Goal: Information Seeking & Learning: Check status

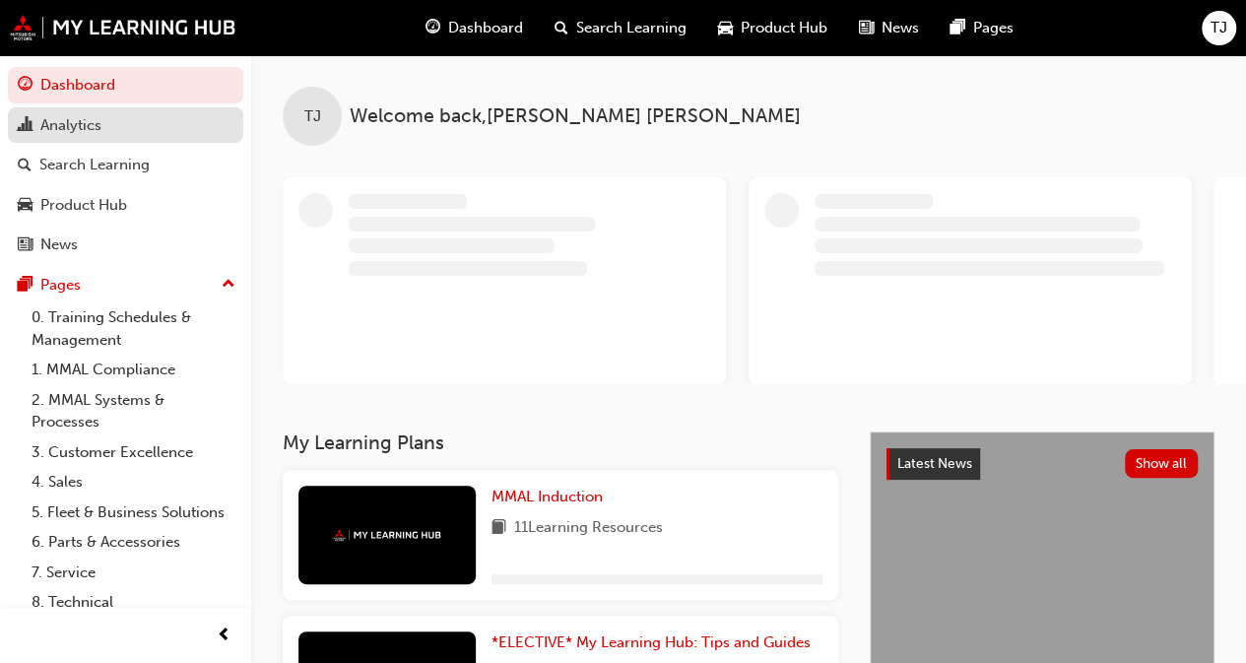
click at [55, 115] on div "Analytics" at bounding box center [70, 125] width 61 height 23
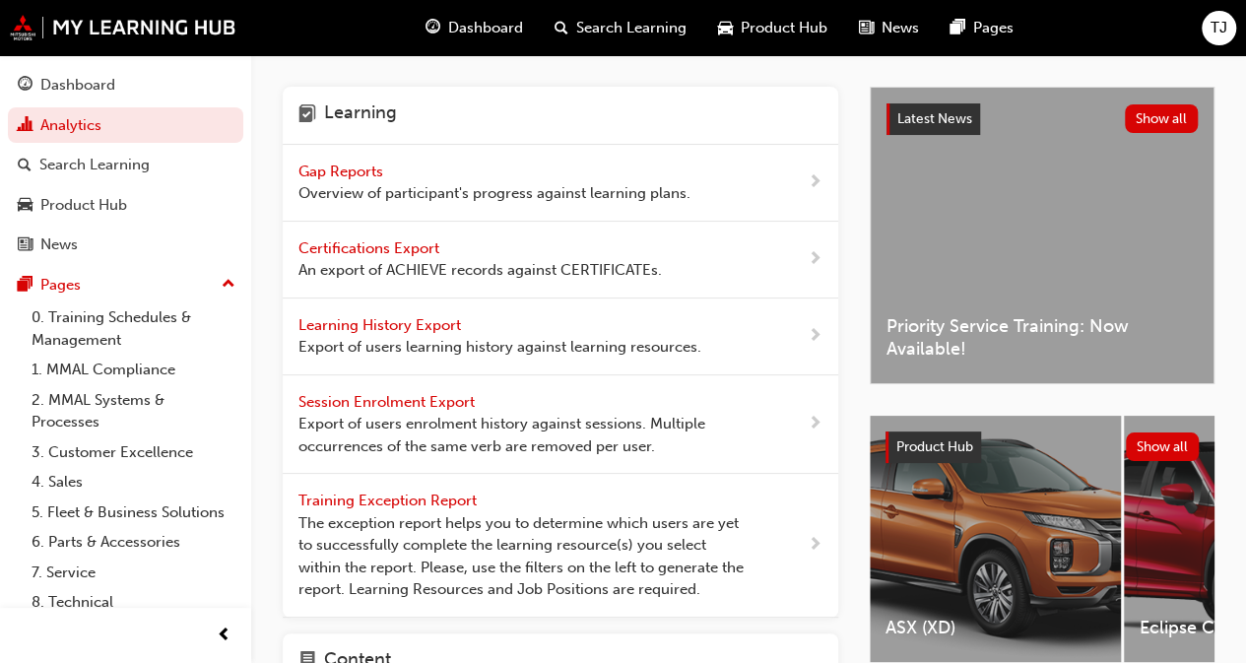
click at [372, 166] on span "Gap Reports" at bounding box center [343, 172] width 89 height 18
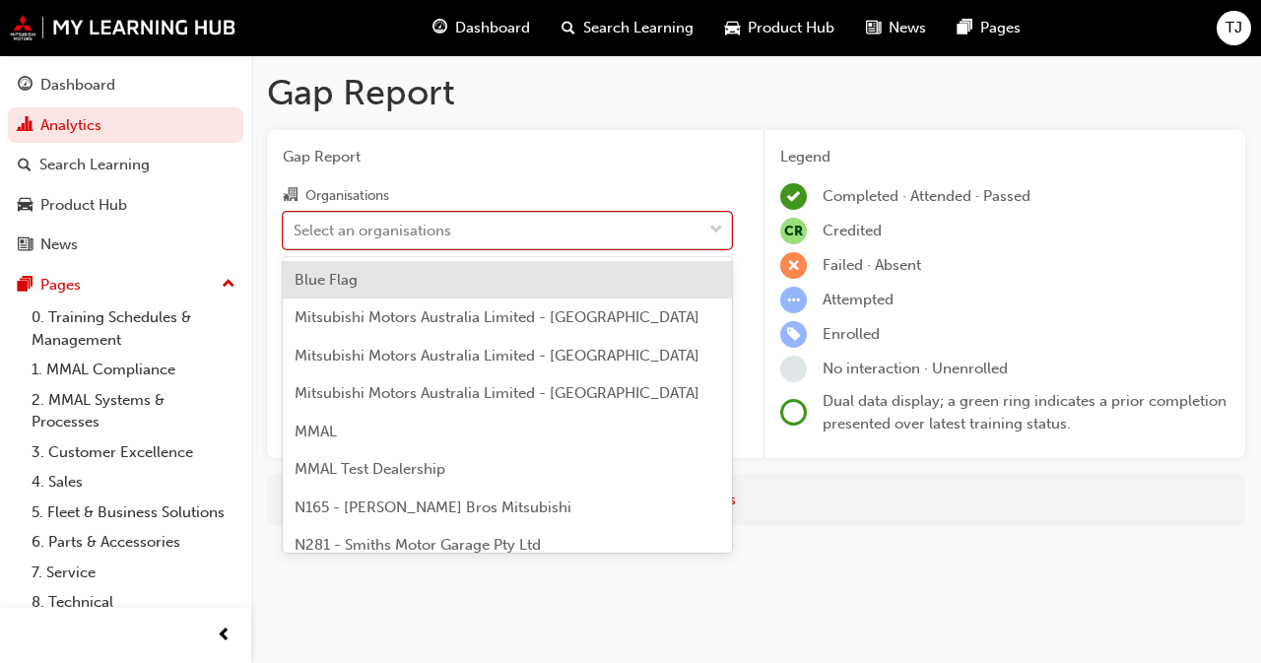
click at [404, 236] on div "Select an organisations" at bounding box center [373, 230] width 158 height 23
click at [296, 236] on input "Organisations option Blue Flag focused, 1 of 202. 202 results available. Use Up…" at bounding box center [295, 229] width 2 height 17
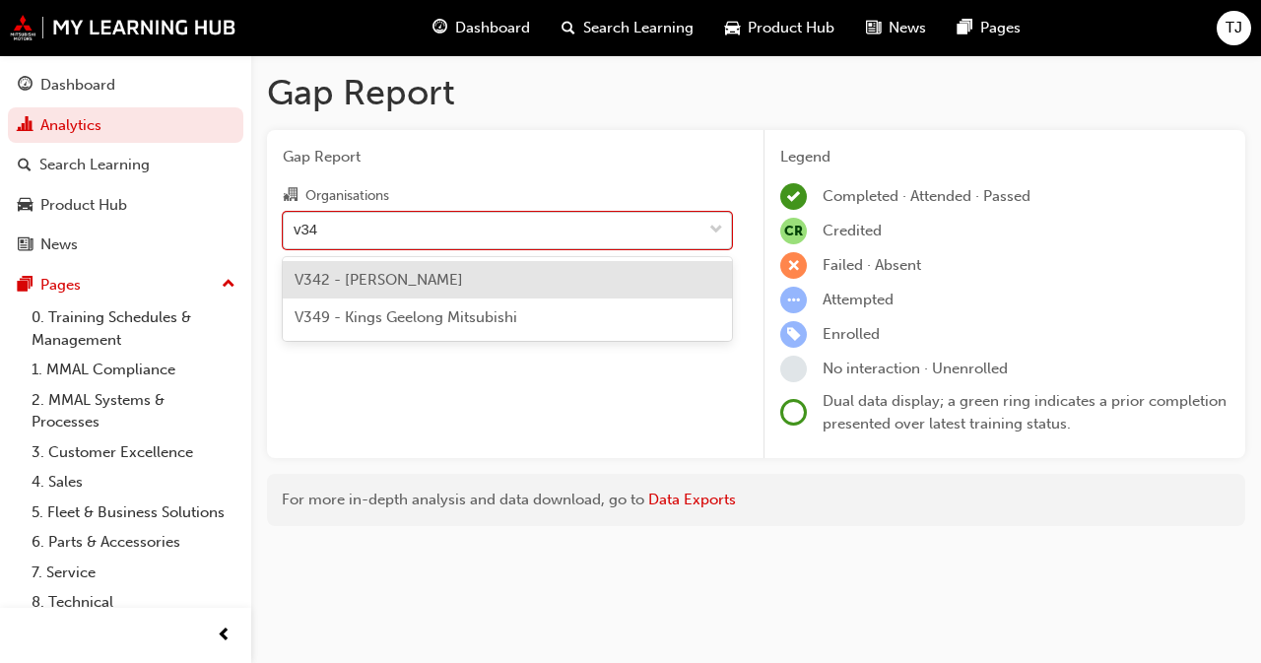
type input "v342"
click at [403, 271] on span "V342 - [PERSON_NAME]" at bounding box center [379, 280] width 168 height 18
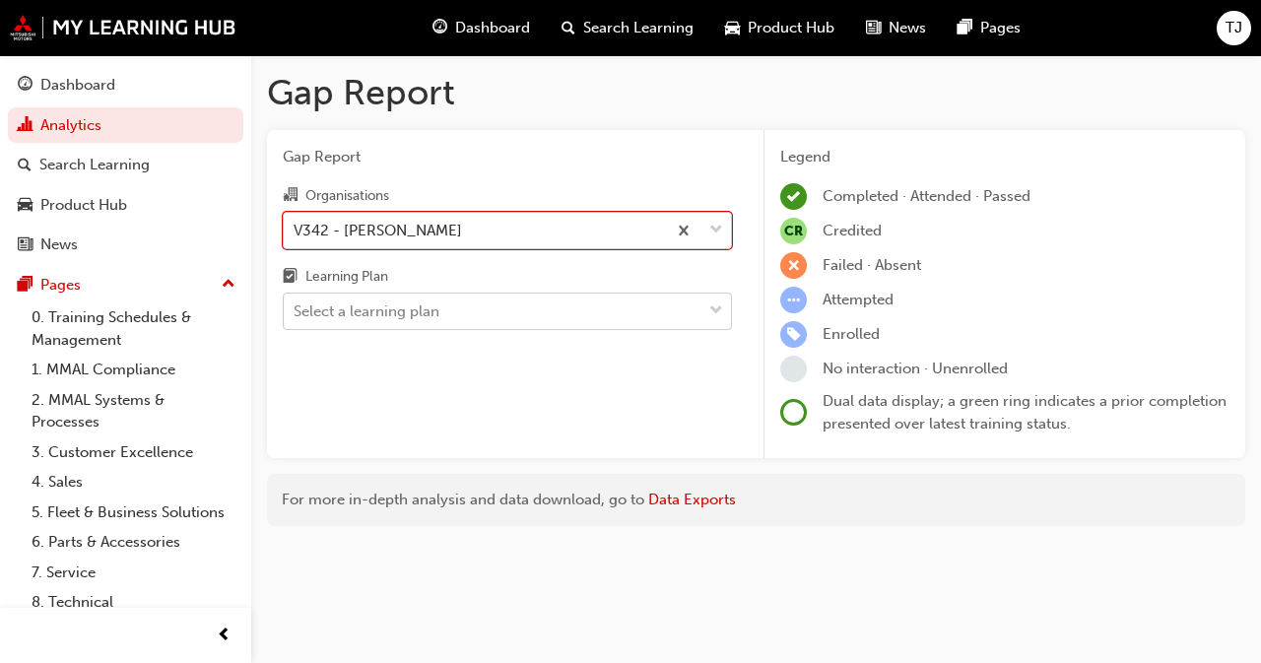
click at [401, 306] on div "Select a learning plan" at bounding box center [367, 311] width 146 height 23
click at [296, 306] on input "Learning Plan Select a learning plan" at bounding box center [295, 310] width 2 height 17
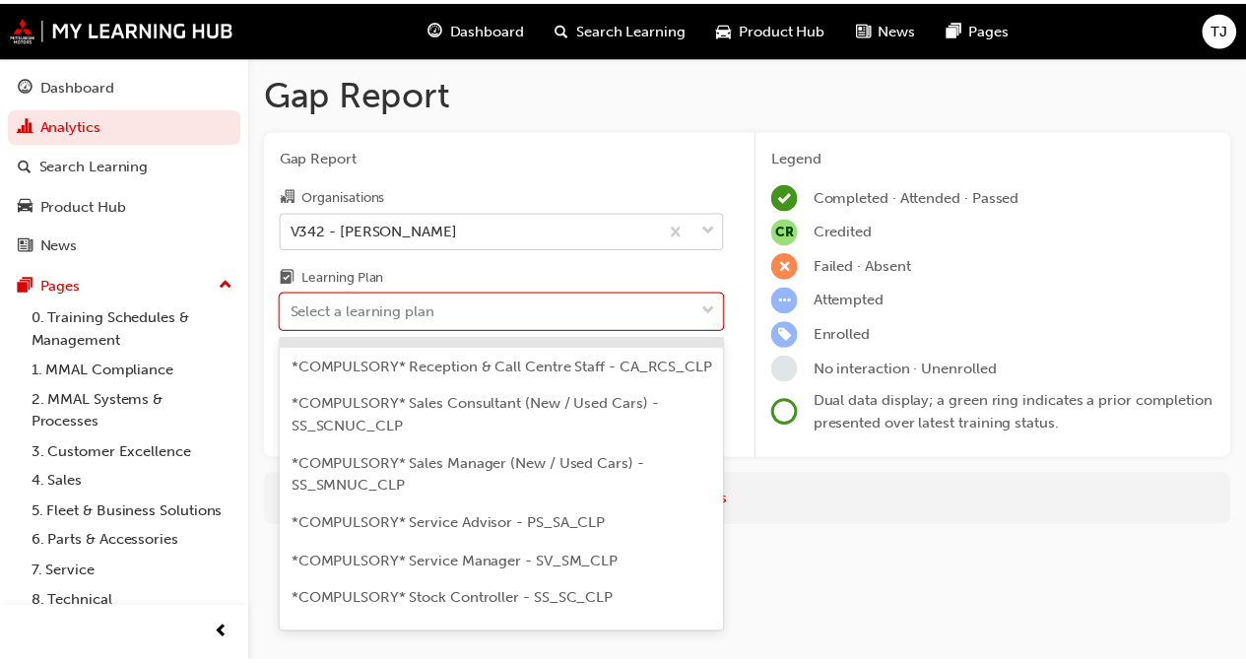
scroll to position [887, 0]
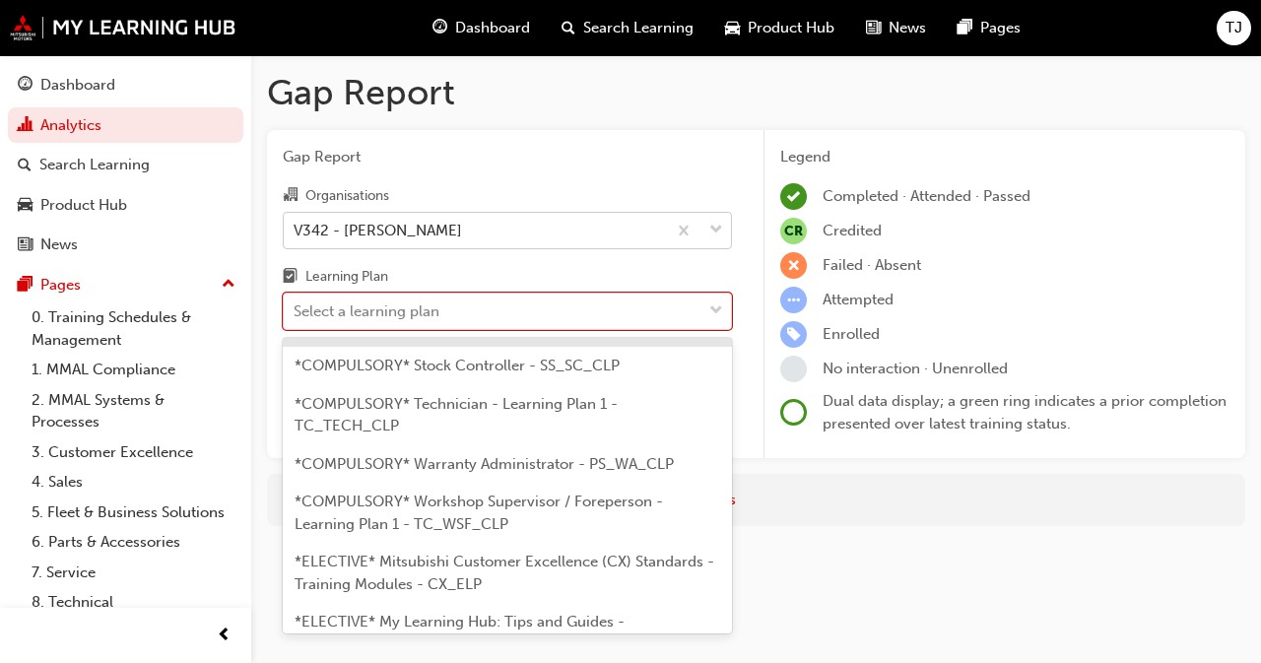
click at [392, 337] on span "*COMPULSORY* Service Manager - SV_SM_CLP" at bounding box center [460, 328] width 330 height 18
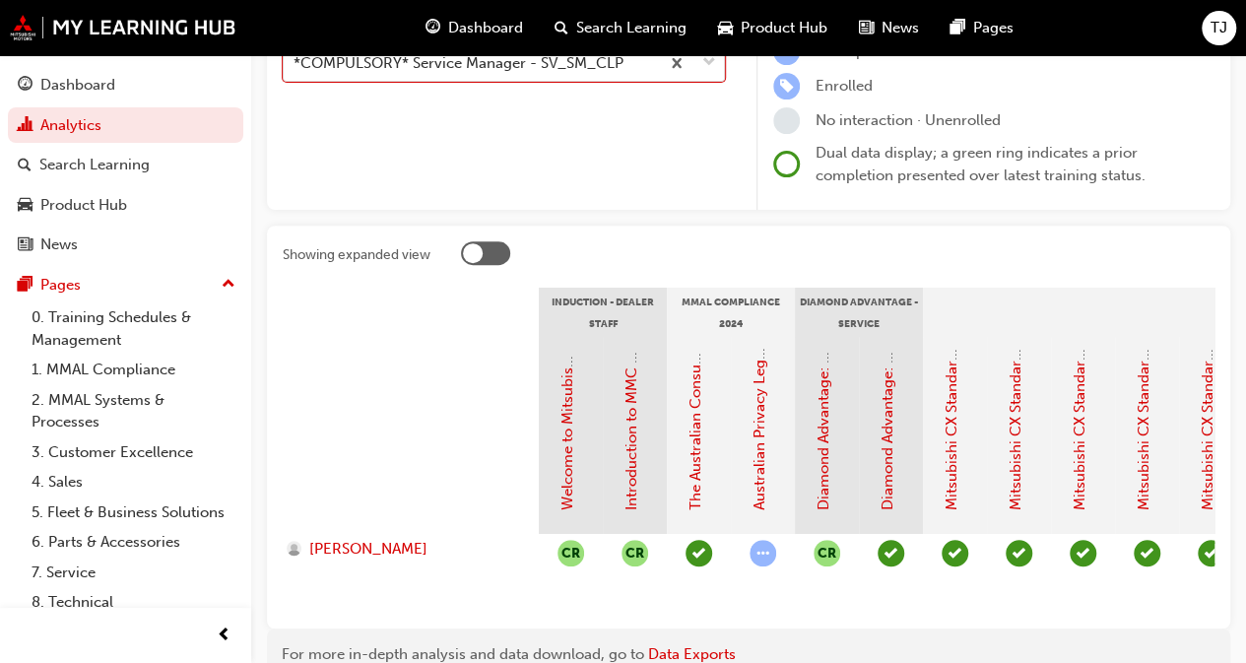
scroll to position [361, 0]
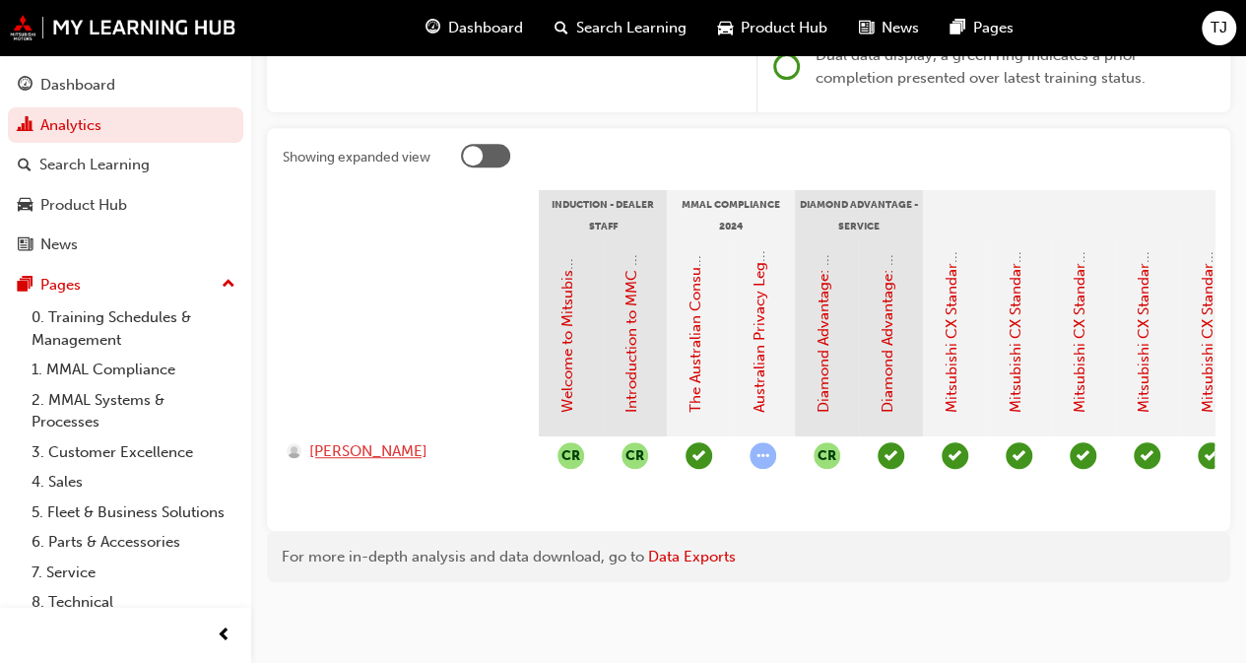
click at [358, 442] on span "TONY CHIRICO" at bounding box center [368, 451] width 118 height 23
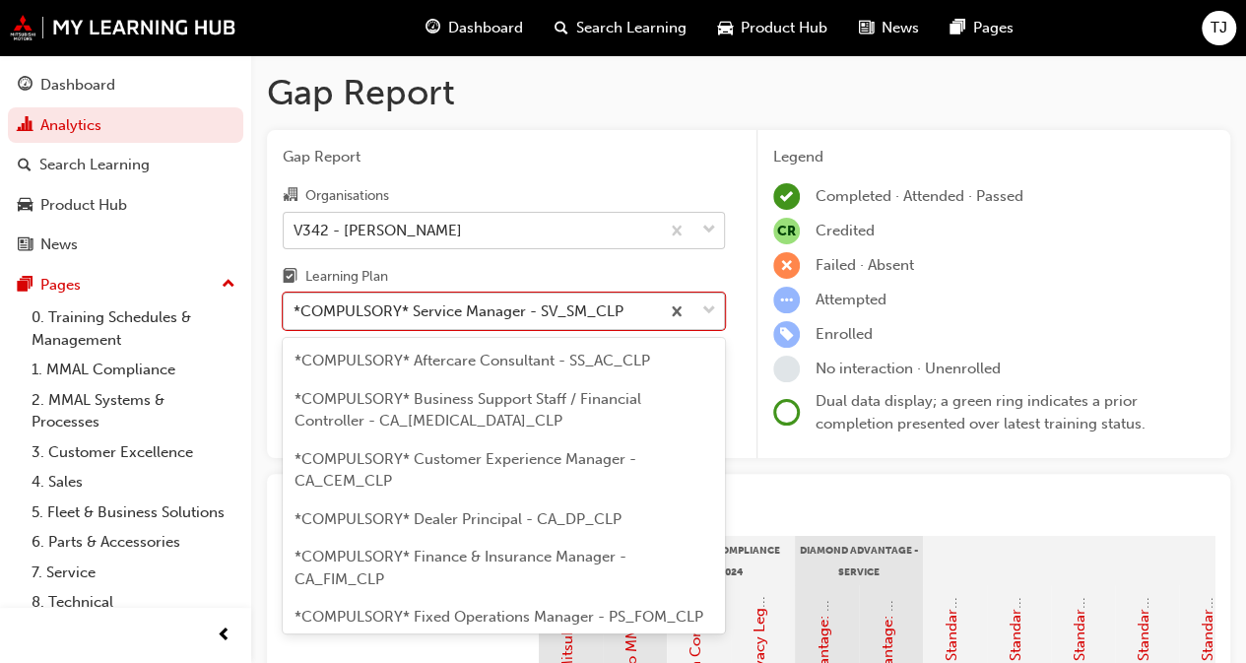
click at [415, 315] on div "*COMPULSORY* Service Manager - SV_SM_CLP" at bounding box center [459, 311] width 330 height 23
click at [296, 315] on input "Learning Plan option *COMPULSORY* Service Manager - SV_SM_CLP, selected. option…" at bounding box center [295, 310] width 2 height 17
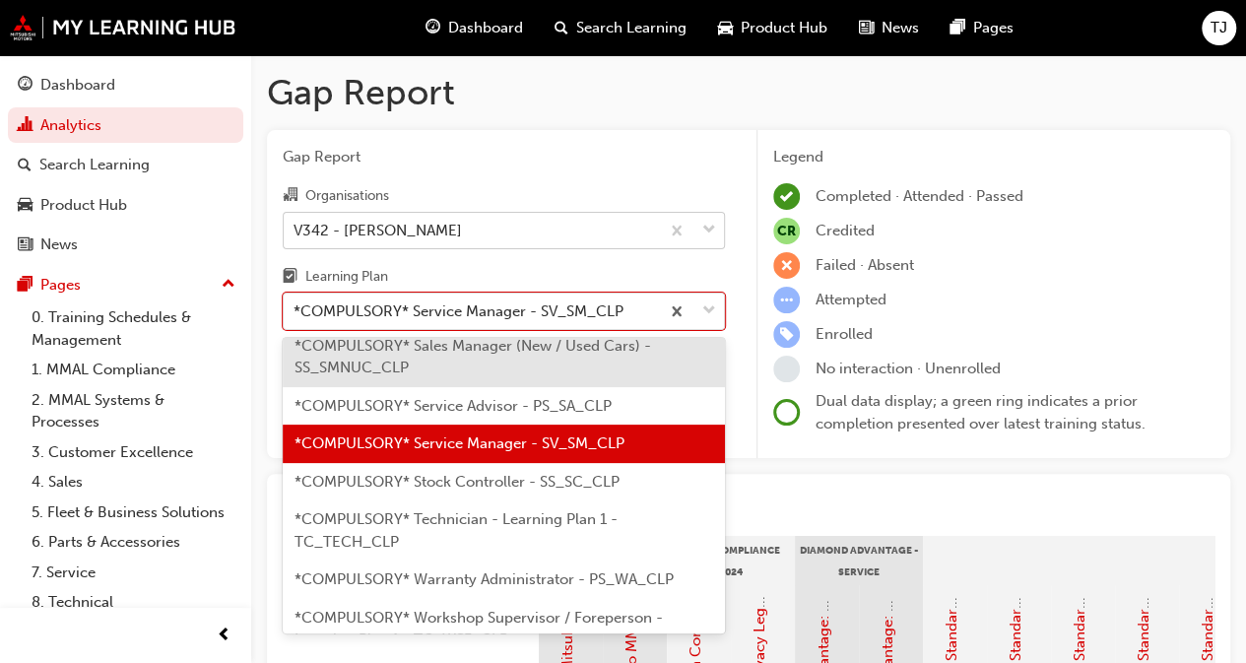
scroll to position [900, 0]
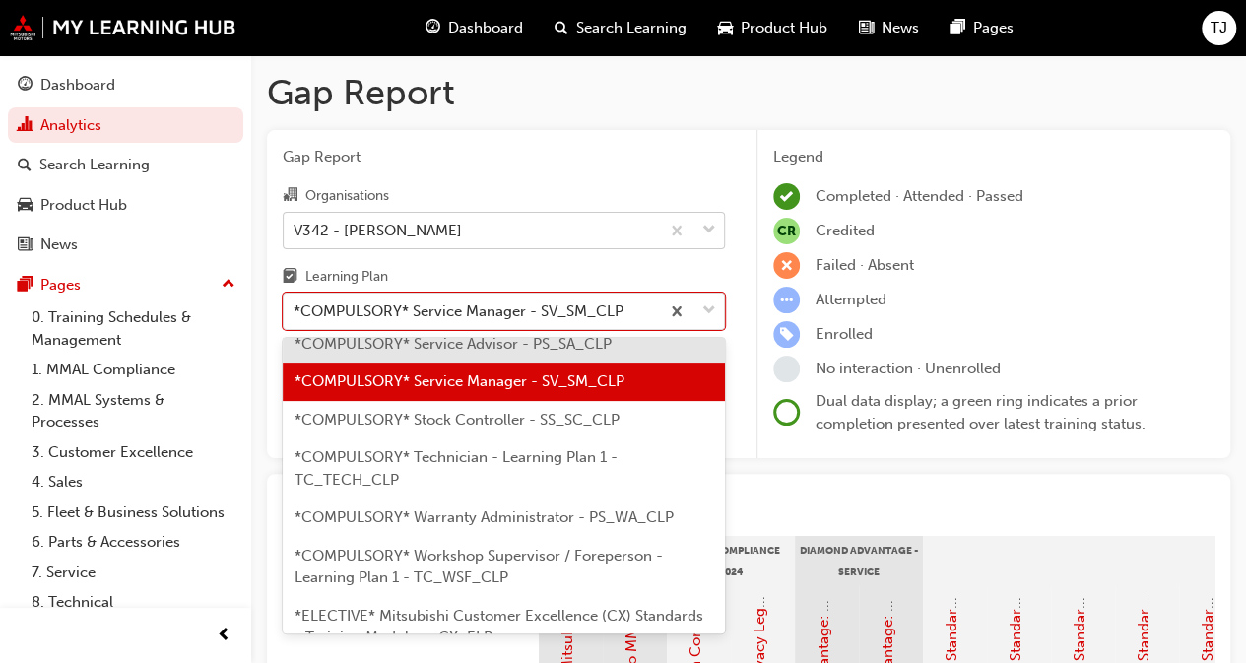
click at [418, 353] on span "*COMPULSORY* Service Advisor - PS_SA_CLP" at bounding box center [453, 344] width 317 height 18
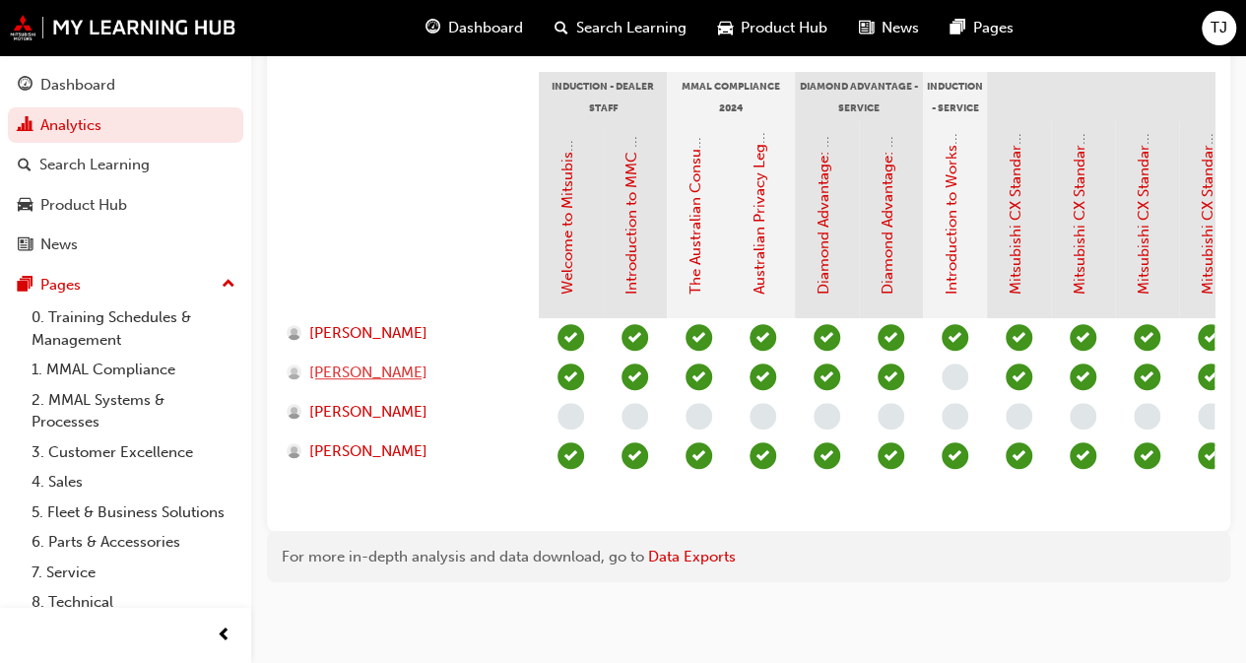
click at [314, 362] on span "FRANK PATIMISI" at bounding box center [368, 373] width 118 height 23
click at [330, 322] on span "DANIEL GIAGNACOVO" at bounding box center [368, 333] width 118 height 23
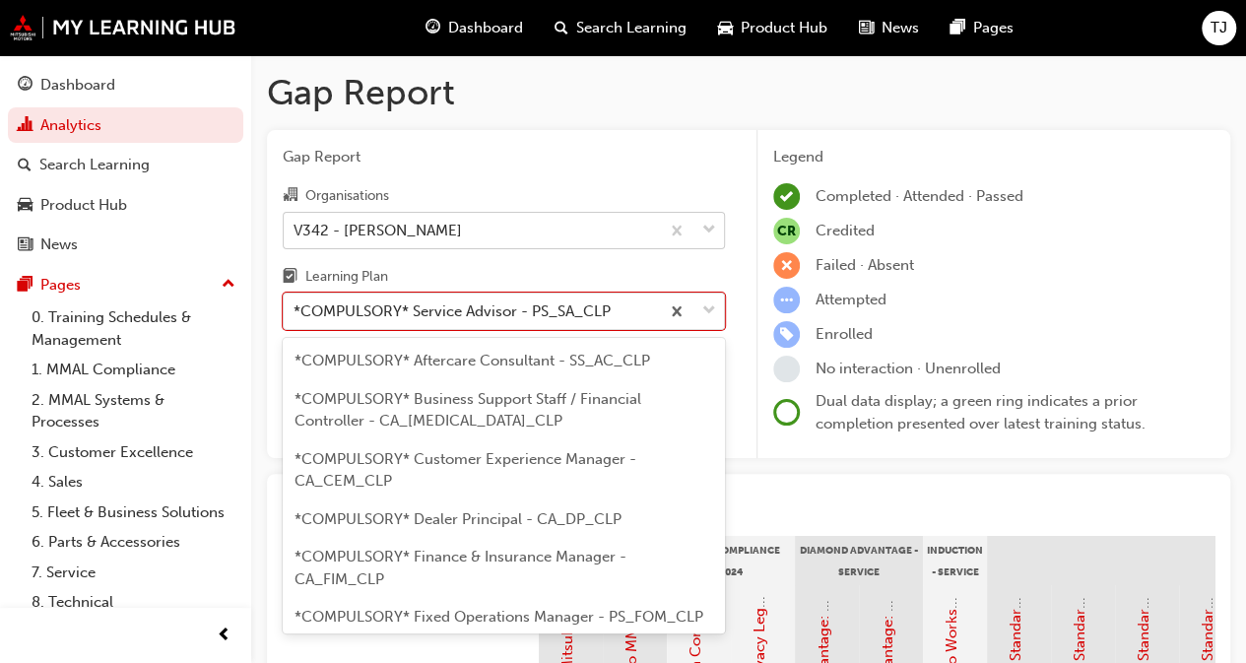
drag, startPoint x: 424, startPoint y: 315, endPoint x: 404, endPoint y: 369, distance: 57.7
click at [423, 315] on div "*COMPULSORY* Service Advisor - PS_SA_CLP" at bounding box center [452, 311] width 317 height 23
click at [296, 315] on input "Learning Plan option *COMPULSORY* Service Advisor - PS_SA_CLP, selected. option…" at bounding box center [295, 310] width 2 height 17
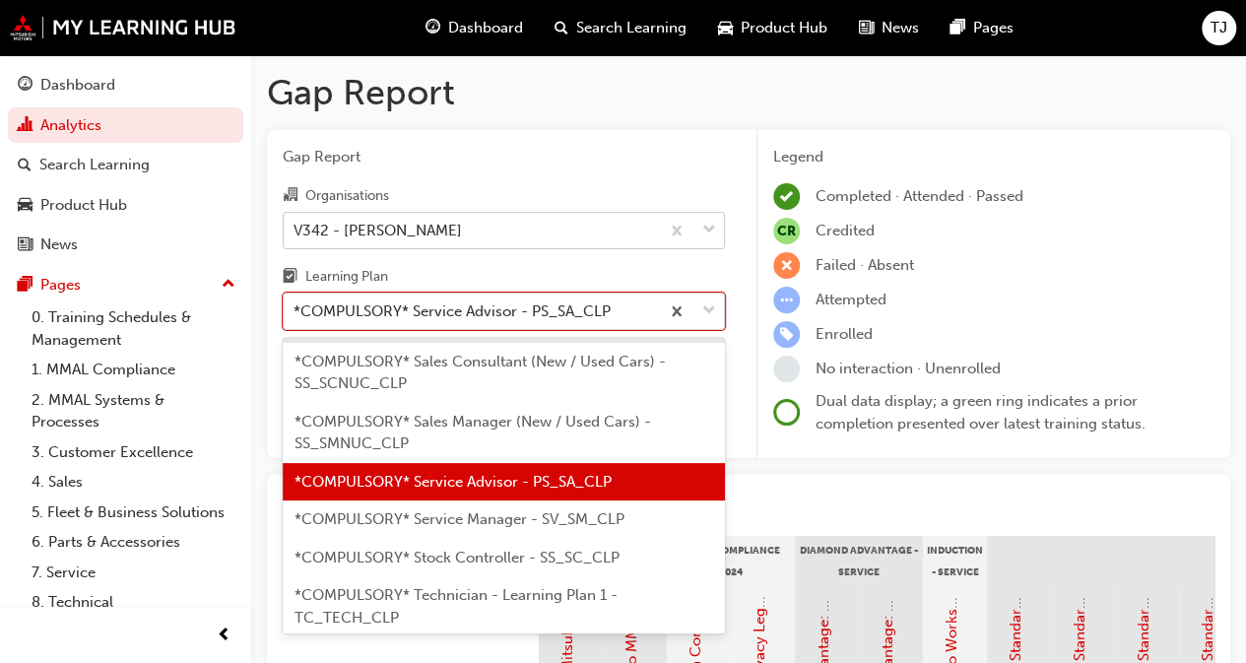
scroll to position [960, 0]
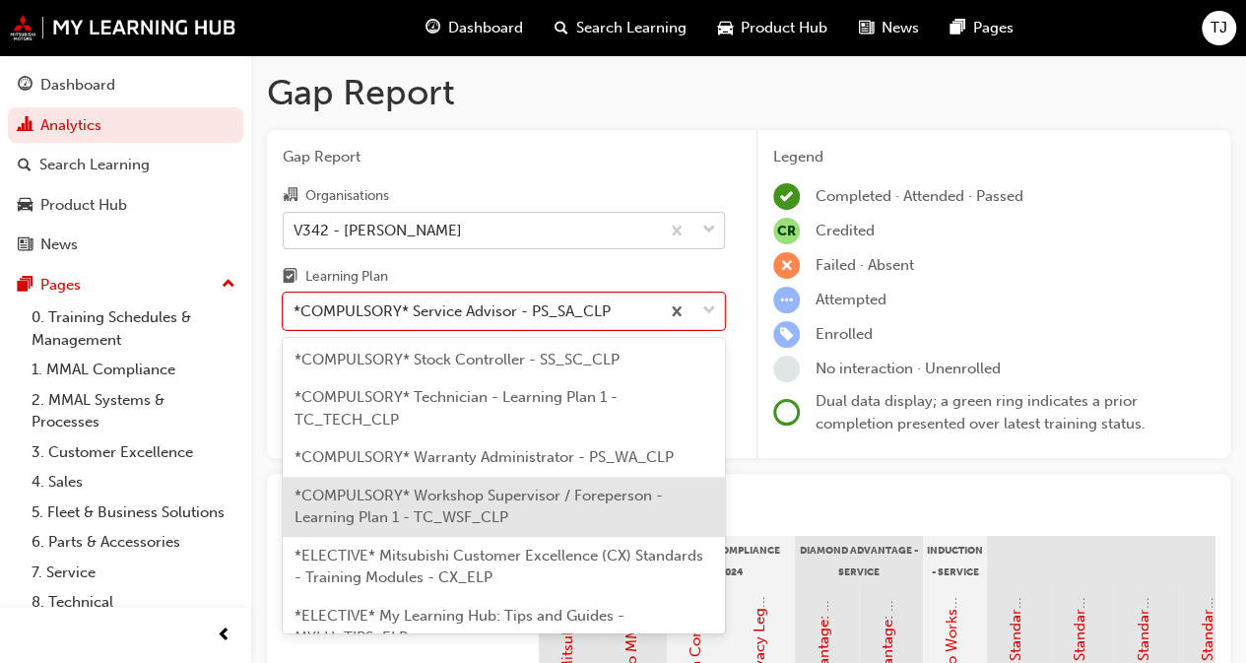
drag, startPoint x: 418, startPoint y: 531, endPoint x: 430, endPoint y: 527, distance: 12.5
click at [417, 527] on span "*COMPULSORY* Workshop Supervisor / Foreperson - Learning Plan 1 - TC_WSF_CLP" at bounding box center [479, 507] width 368 height 40
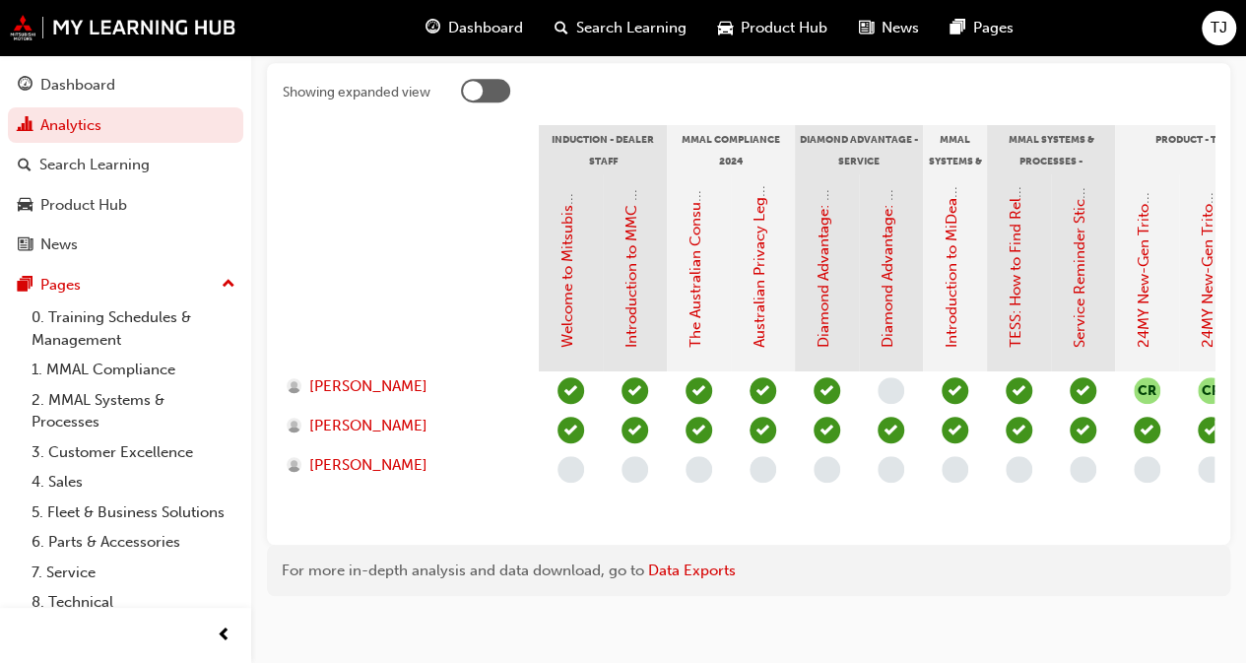
scroll to position [439, 0]
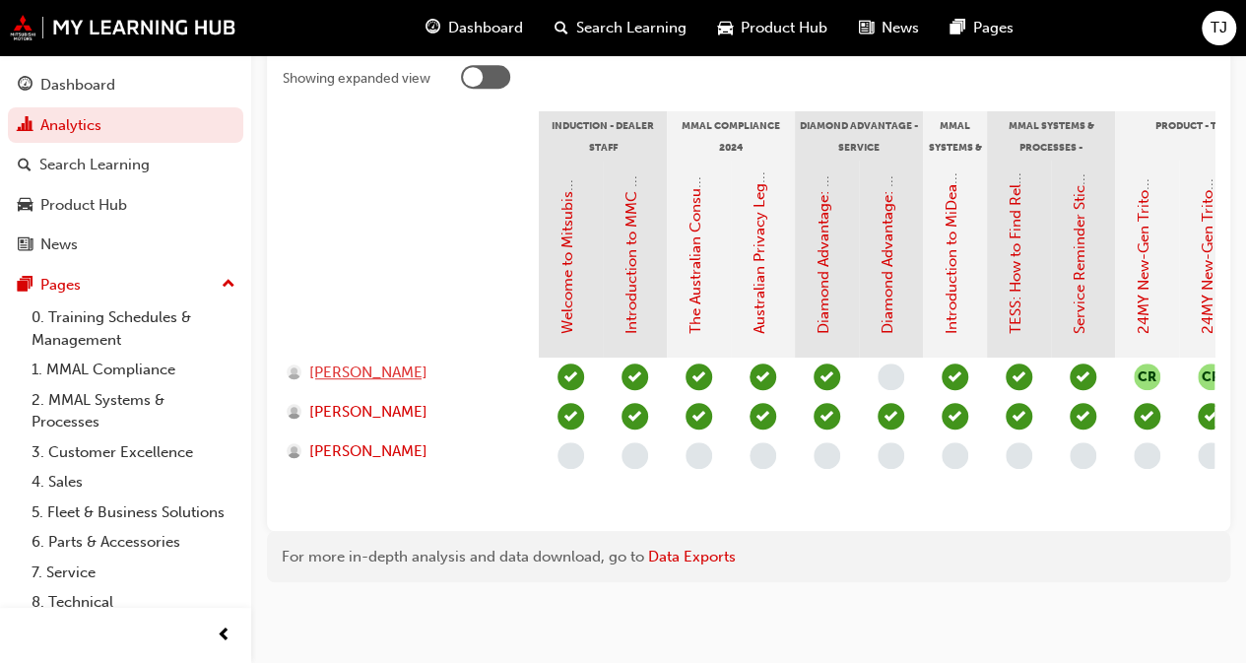
click at [387, 362] on span "HAYDEN STOWELL" at bounding box center [368, 373] width 118 height 23
click at [388, 401] on span "JAMIE KONDINSKI" at bounding box center [368, 412] width 118 height 23
click at [389, 440] on span "WADE PENFOLD" at bounding box center [368, 451] width 118 height 23
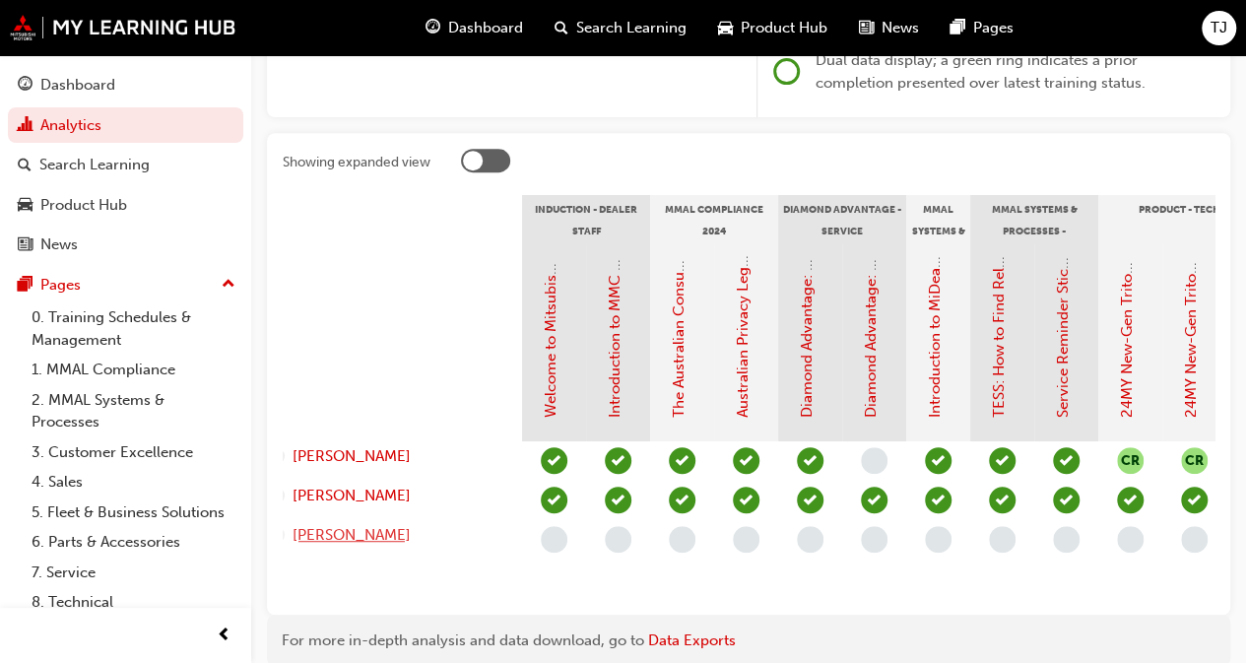
scroll to position [0, 0]
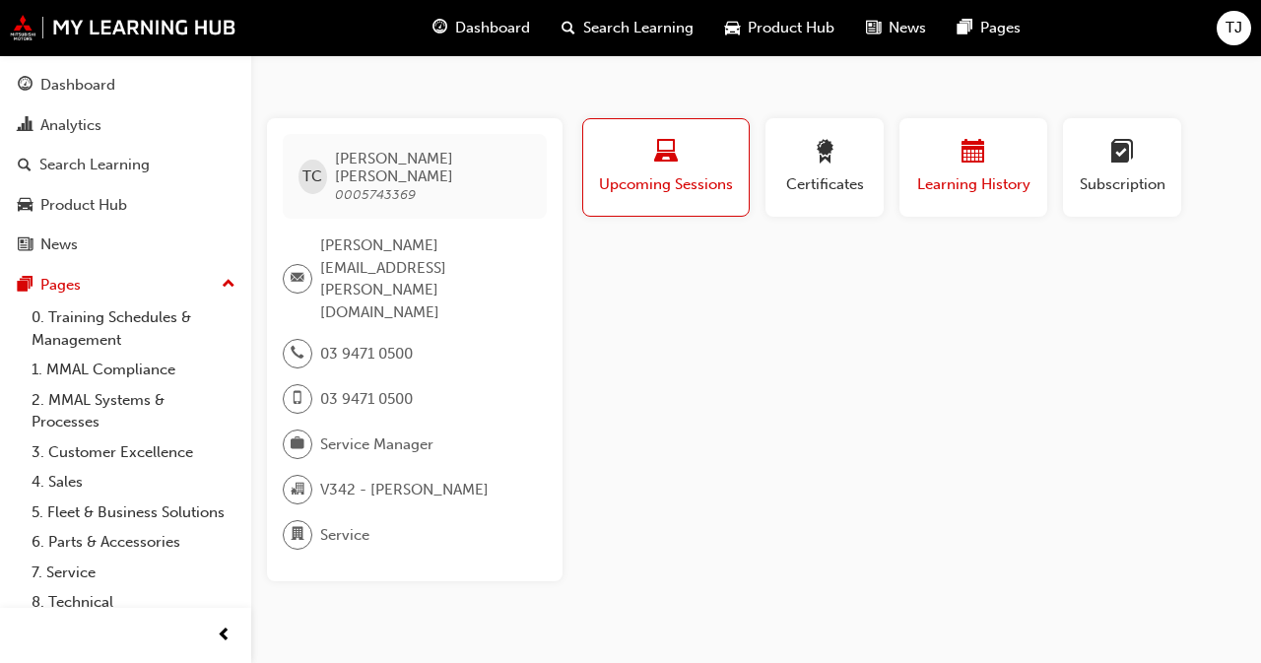
click at [964, 179] on span "Learning History" at bounding box center [973, 184] width 118 height 23
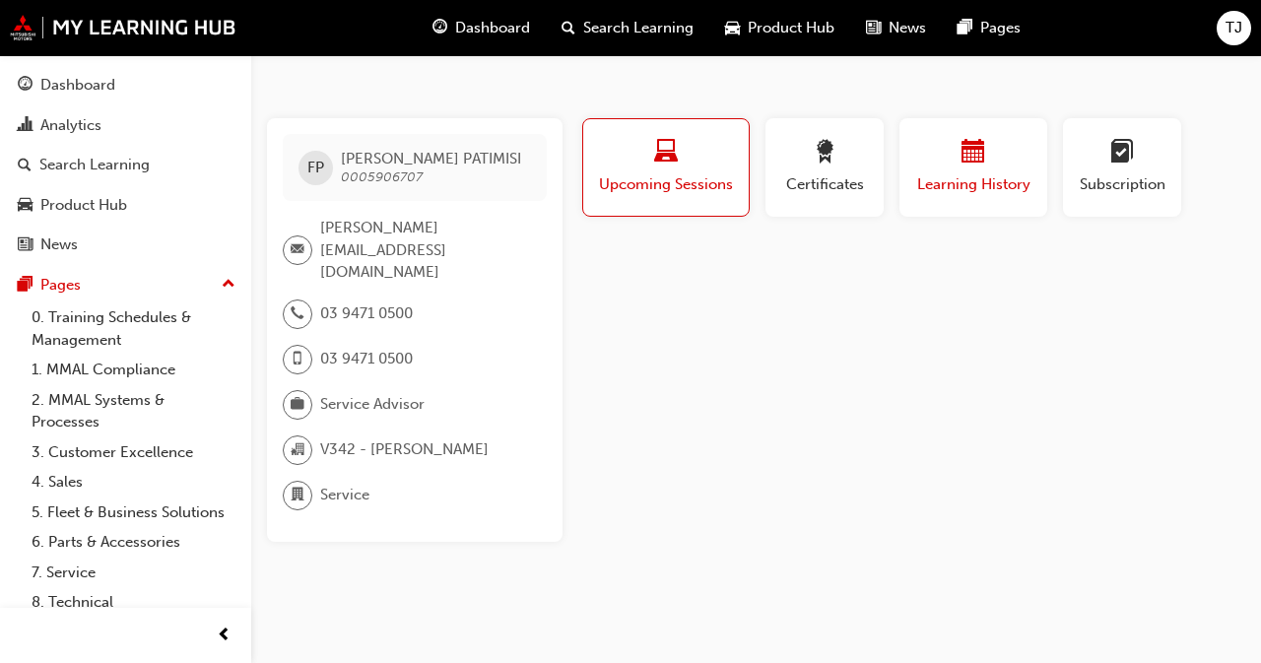
click at [934, 164] on div "button" at bounding box center [973, 155] width 118 height 31
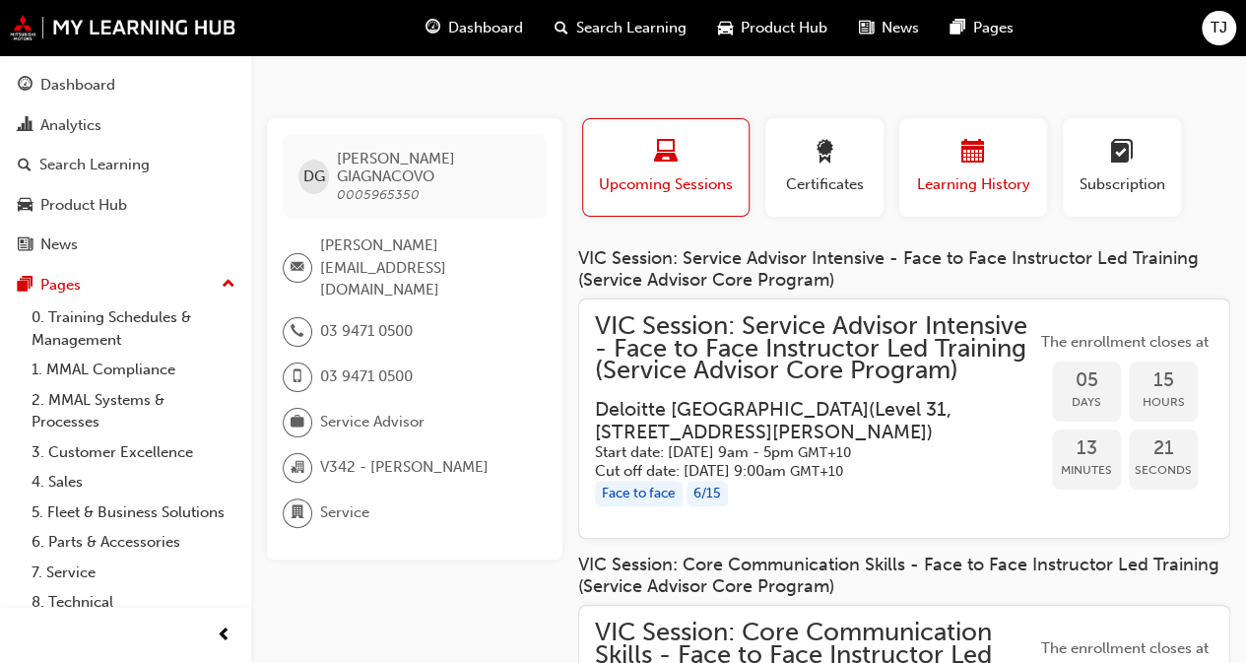
click at [981, 170] on div "Learning History" at bounding box center [973, 168] width 118 height 56
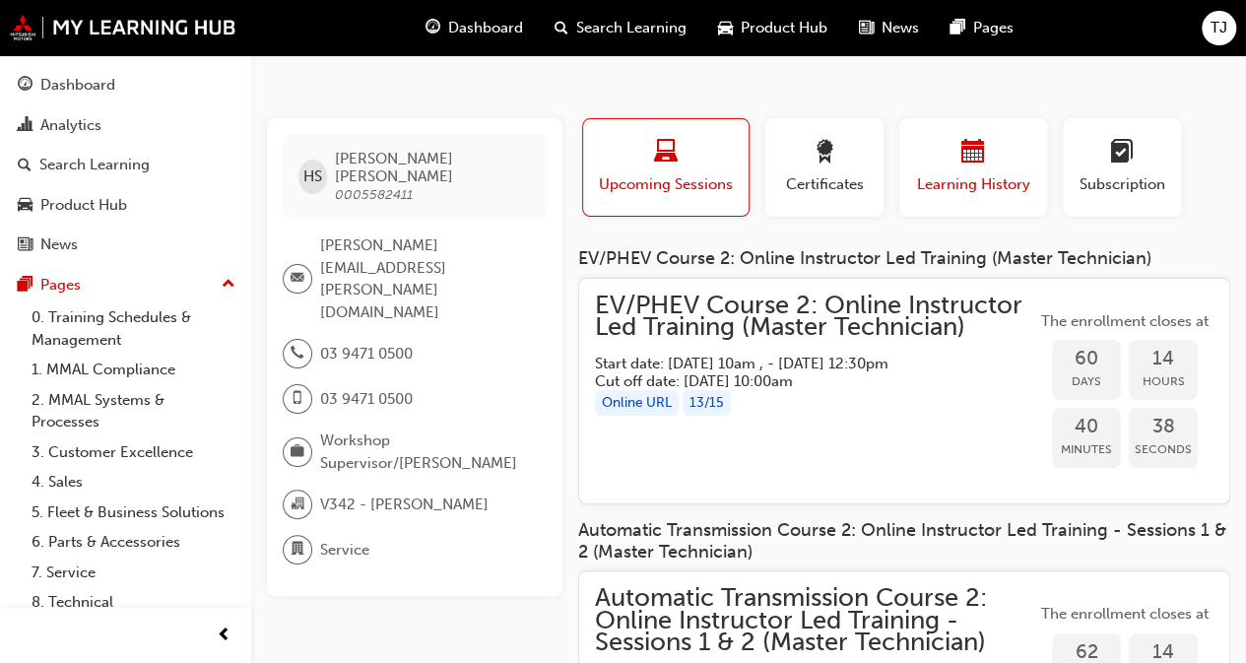
click at [987, 157] on div "button" at bounding box center [973, 155] width 118 height 31
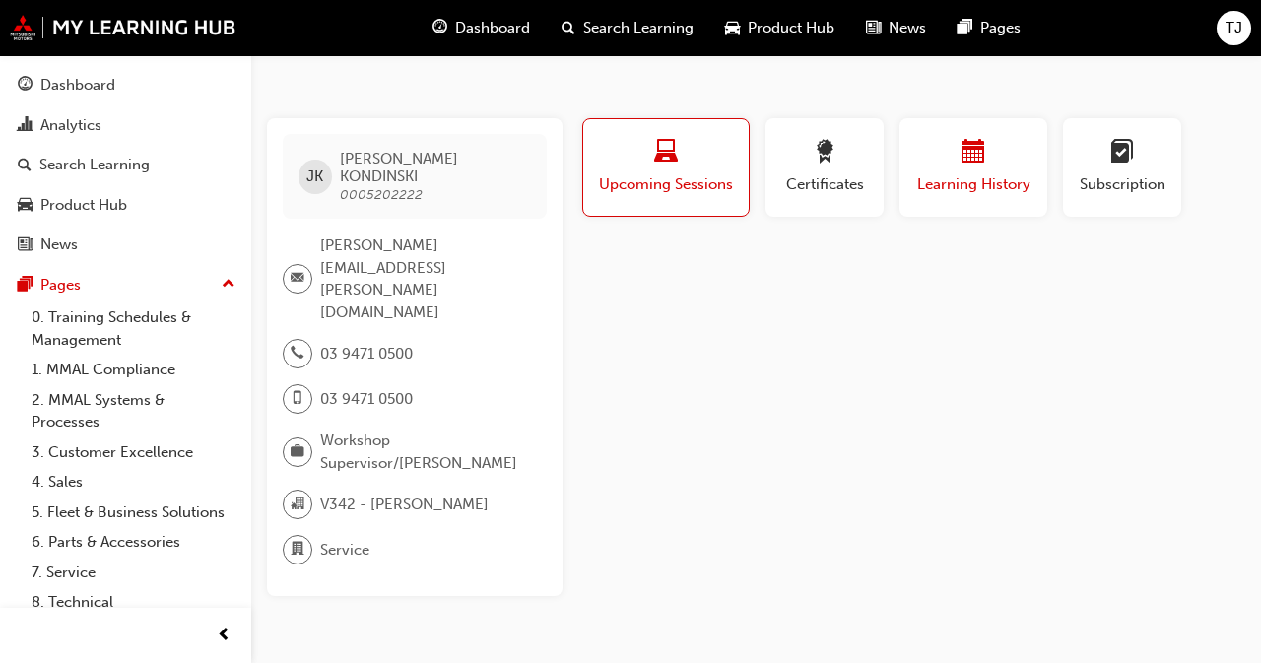
click at [982, 198] on button "Learning History" at bounding box center [974, 167] width 148 height 99
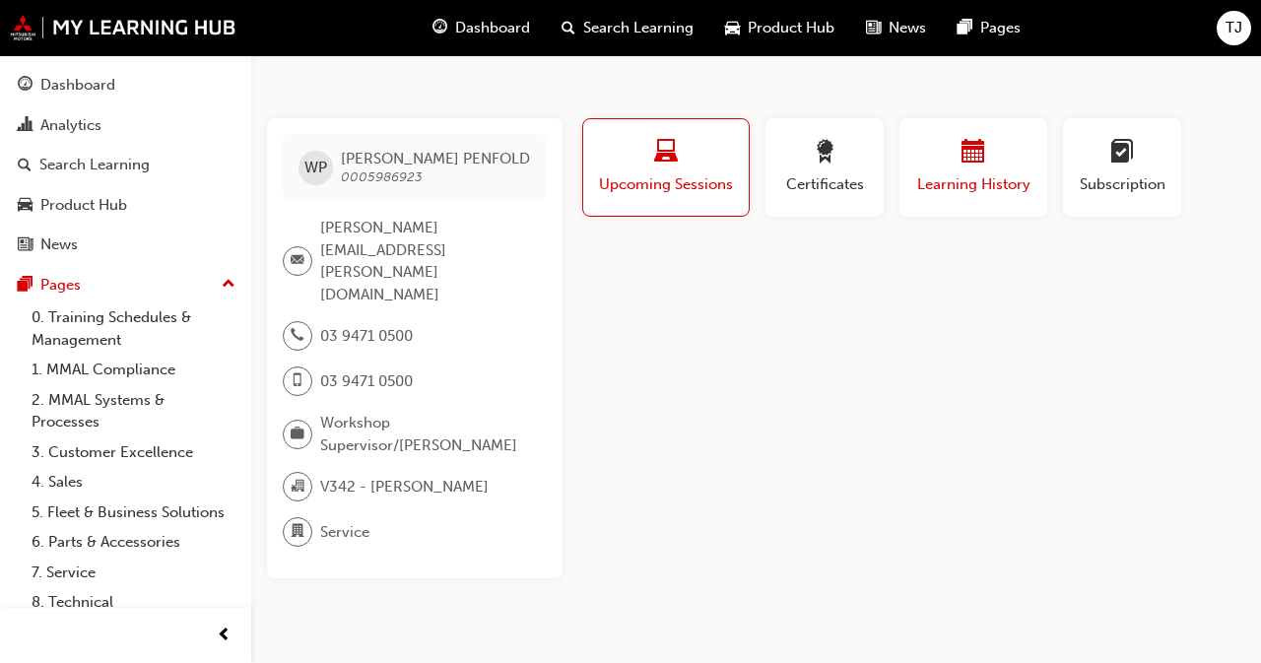
click at [962, 174] on span "Learning History" at bounding box center [973, 184] width 118 height 23
